Goal: Task Accomplishment & Management: Manage account settings

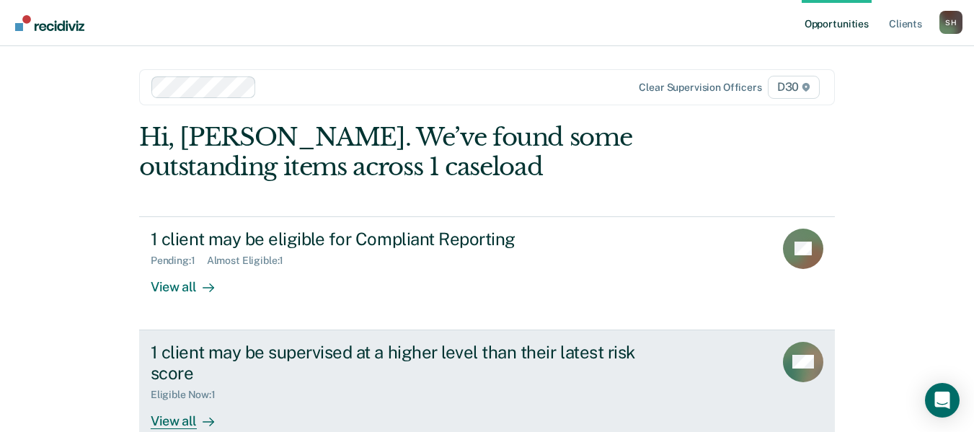
scroll to position [32, 0]
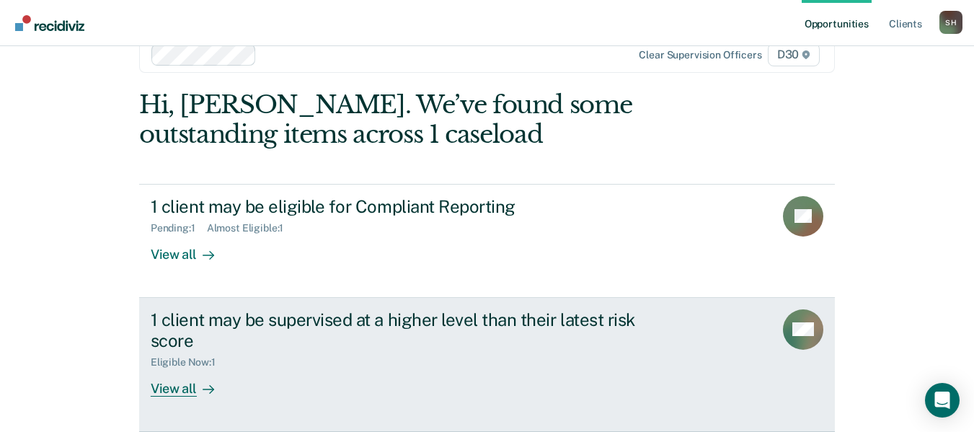
click at [455, 367] on div "Eligible Now : 1" at bounding box center [404, 359] width 506 height 18
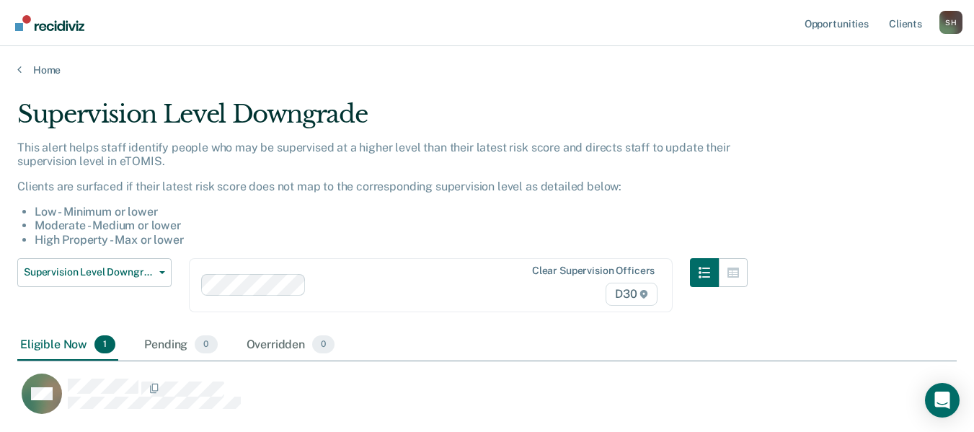
scroll to position [96, 0]
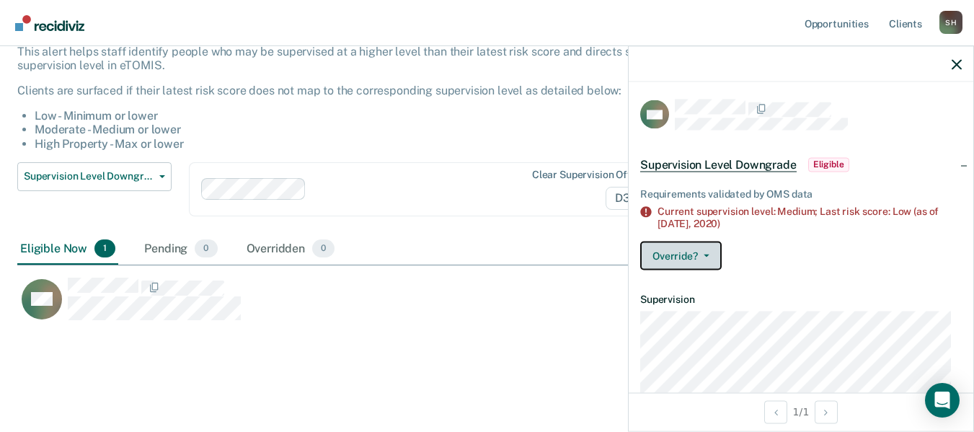
click at [701, 260] on button "Override?" at bounding box center [680, 255] width 81 height 29
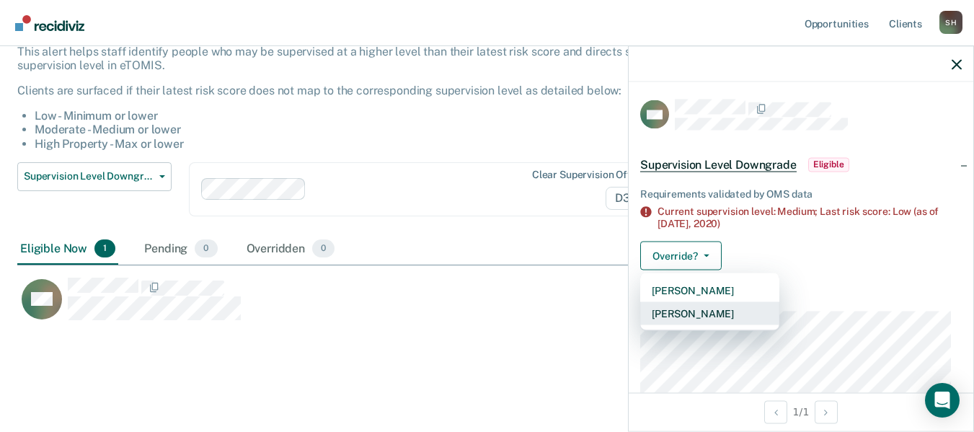
click at [697, 306] on button "[PERSON_NAME]" at bounding box center [709, 312] width 139 height 23
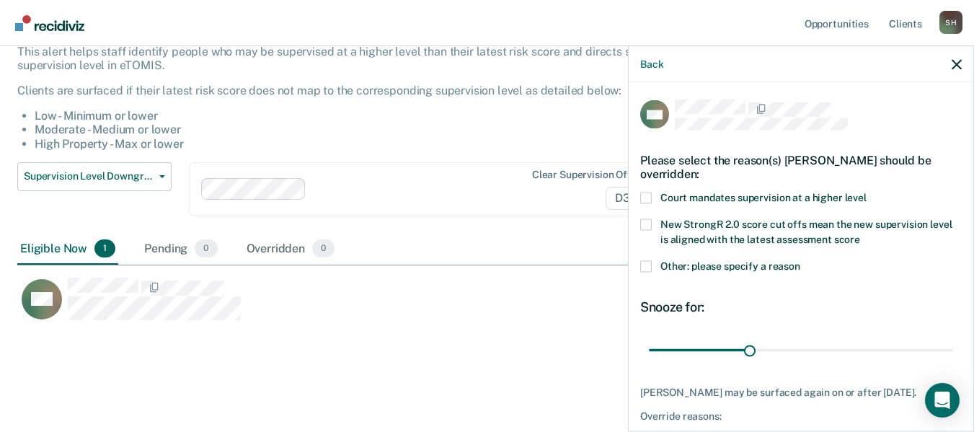
click at [758, 264] on span "Other: please specify a reason" at bounding box center [730, 266] width 140 height 12
click at [800, 260] on input "Other: please specify a reason" at bounding box center [800, 260] width 0 height 0
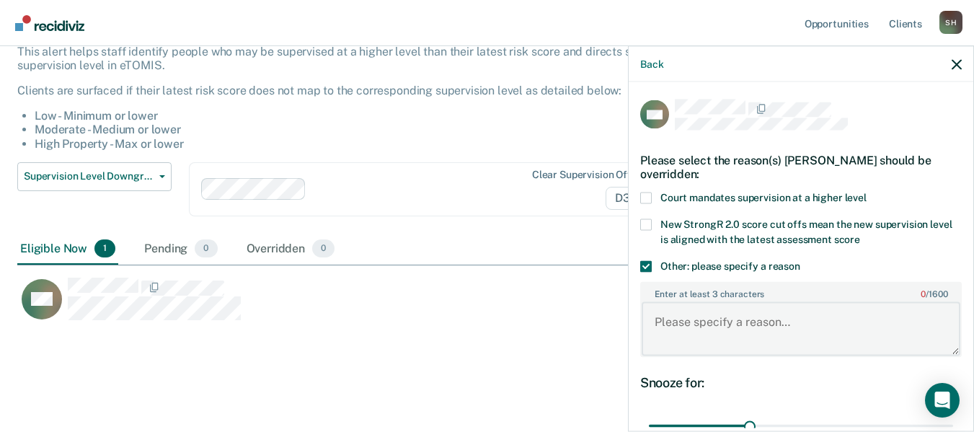
click at [781, 321] on textarea "Enter at least 3 characters 0 / 1600" at bounding box center [801, 328] width 319 height 53
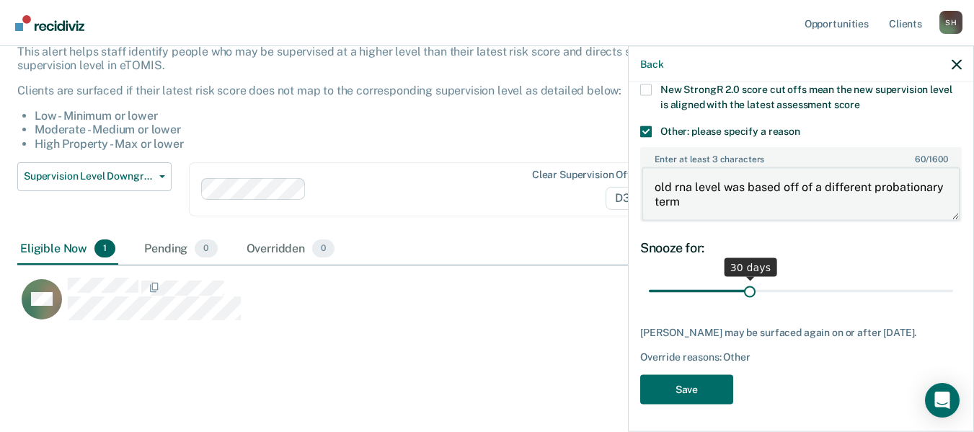
type textarea "old rna level was based off of a different probationary term"
type input "44"
click at [790, 290] on input "range" at bounding box center [801, 290] width 304 height 25
click at [789, 290] on input "range" at bounding box center [801, 290] width 304 height 25
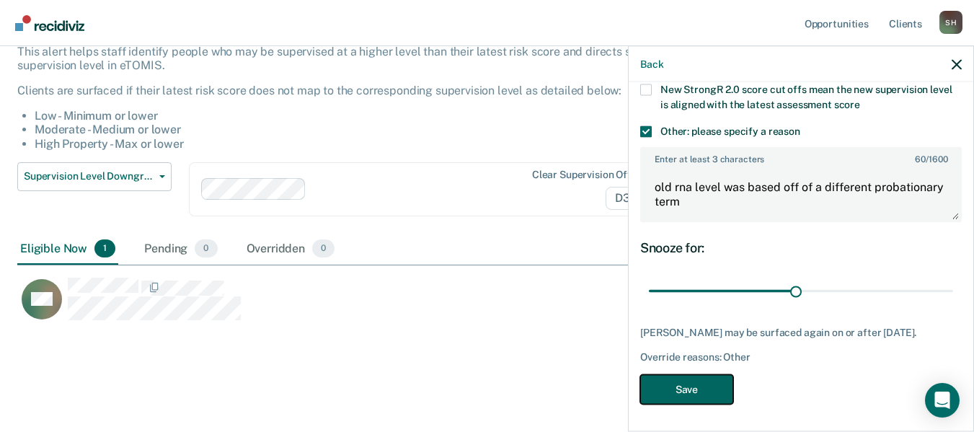
click at [683, 389] on button "Save" at bounding box center [686, 389] width 93 height 30
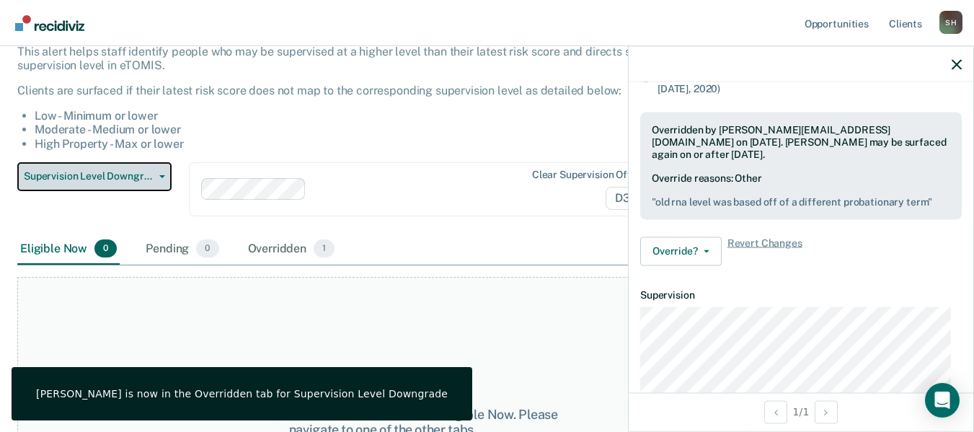
click at [125, 182] on span "Supervision Level Downgrade" at bounding box center [89, 176] width 130 height 12
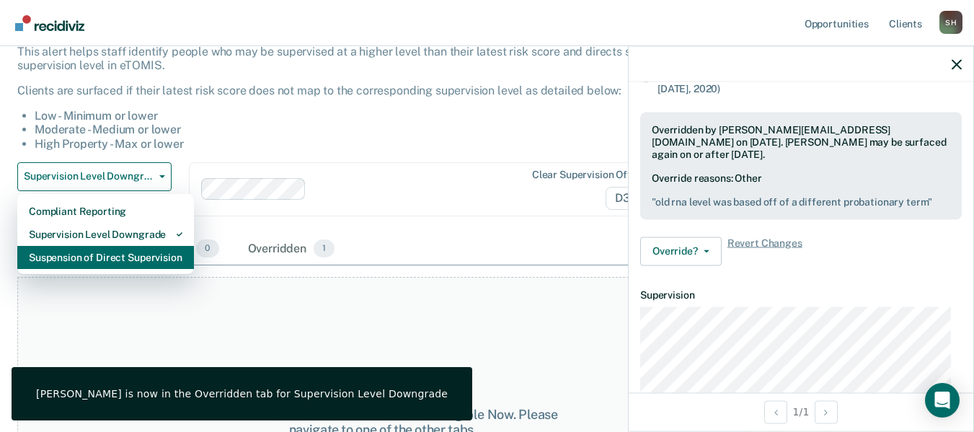
click at [117, 254] on div "Suspension of Direct Supervision" at bounding box center [106, 257] width 154 height 23
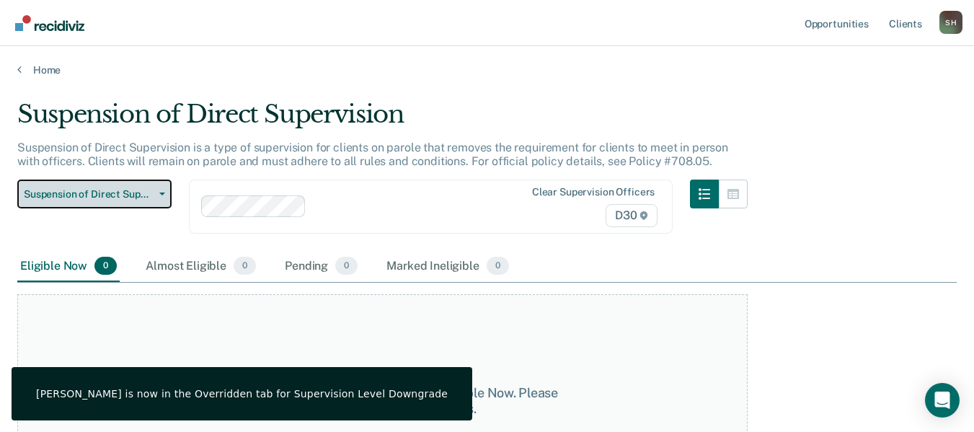
click at [106, 186] on button "Suspension of Direct Supervision" at bounding box center [94, 193] width 154 height 29
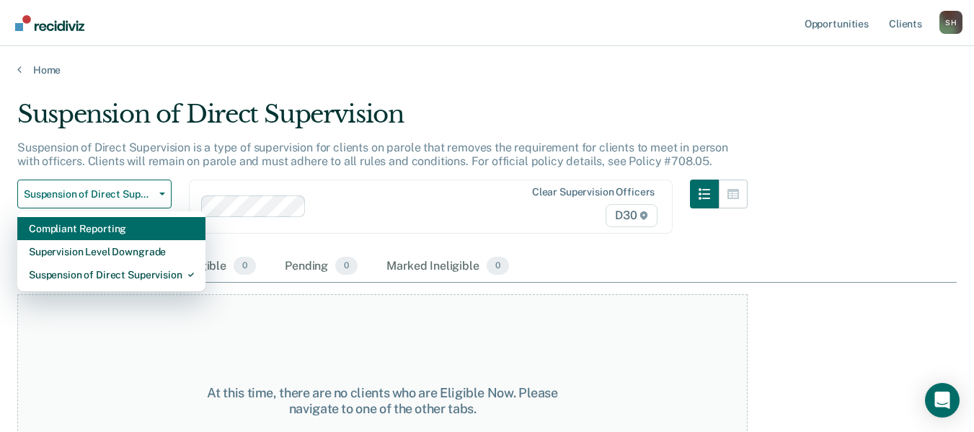
click at [98, 233] on div "Compliant Reporting" at bounding box center [111, 228] width 165 height 23
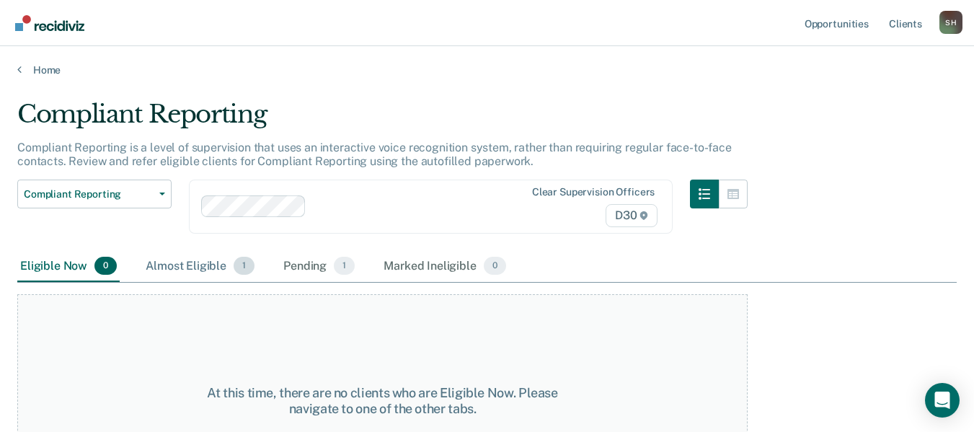
click at [200, 272] on div "Almost Eligible 1" at bounding box center [200, 267] width 115 height 32
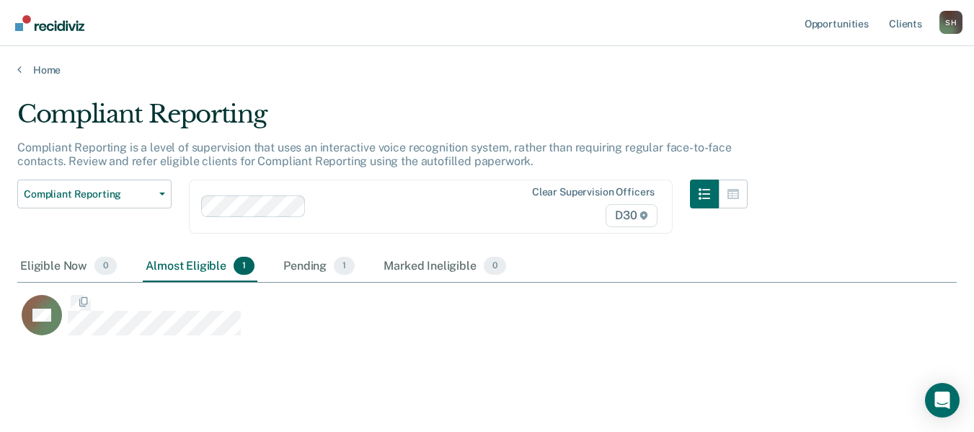
scroll to position [238, 928]
click at [304, 271] on div "Pending 1" at bounding box center [318, 267] width 77 height 32
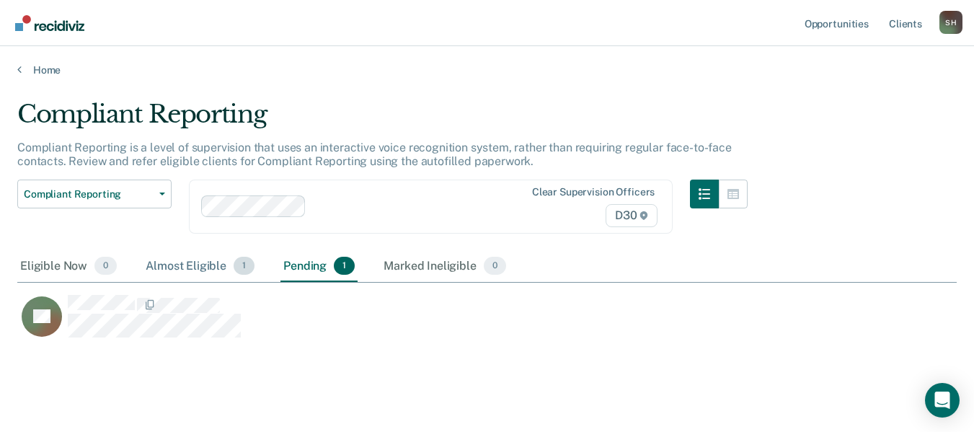
click at [199, 265] on div "Almost Eligible 1" at bounding box center [200, 267] width 115 height 32
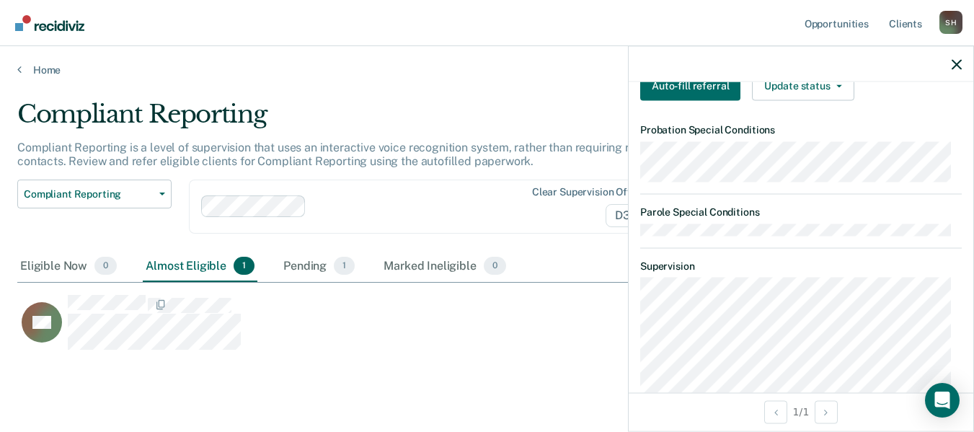
scroll to position [288, 0]
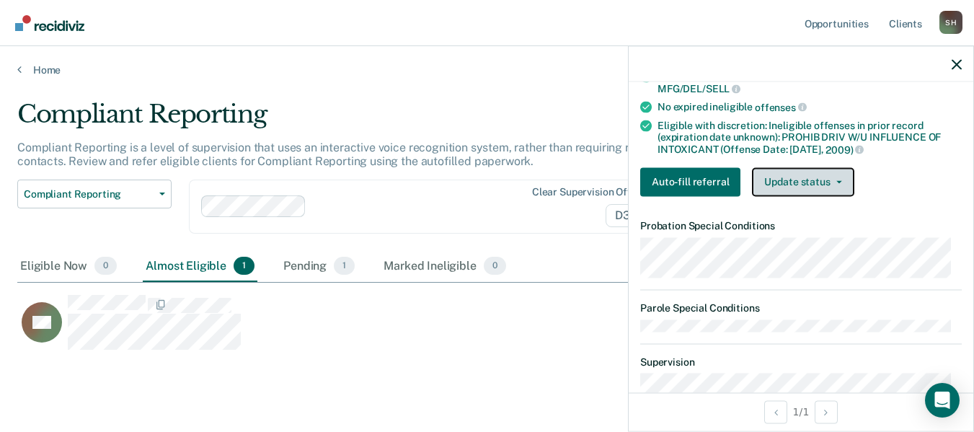
click at [798, 194] on button "Update status" at bounding box center [803, 181] width 102 height 29
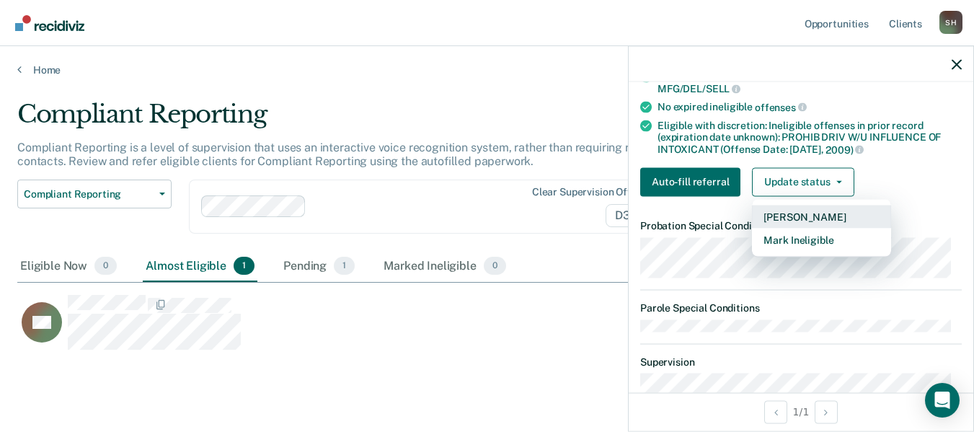
click at [799, 225] on button "[PERSON_NAME]" at bounding box center [821, 216] width 139 height 23
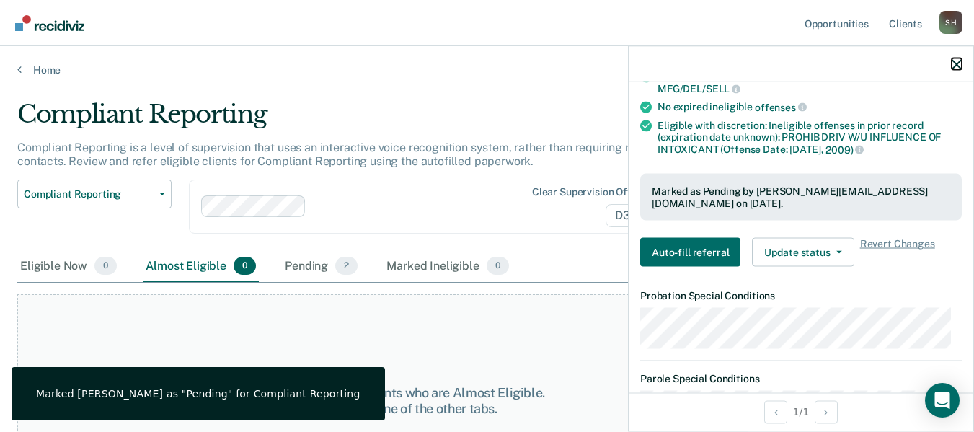
click at [954, 63] on icon "button" at bounding box center [957, 64] width 10 height 10
